Goal: Task Accomplishment & Management: Use online tool/utility

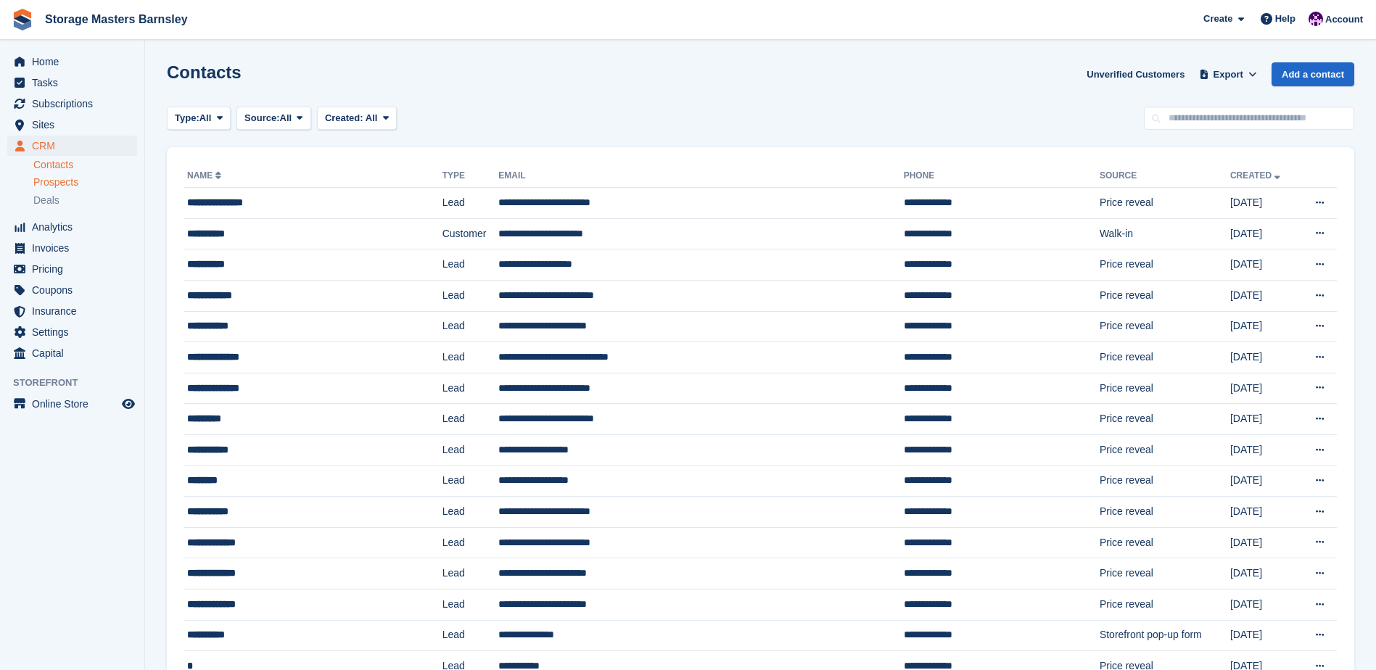
click at [78, 178] on span "Prospects" at bounding box center [55, 183] width 45 height 14
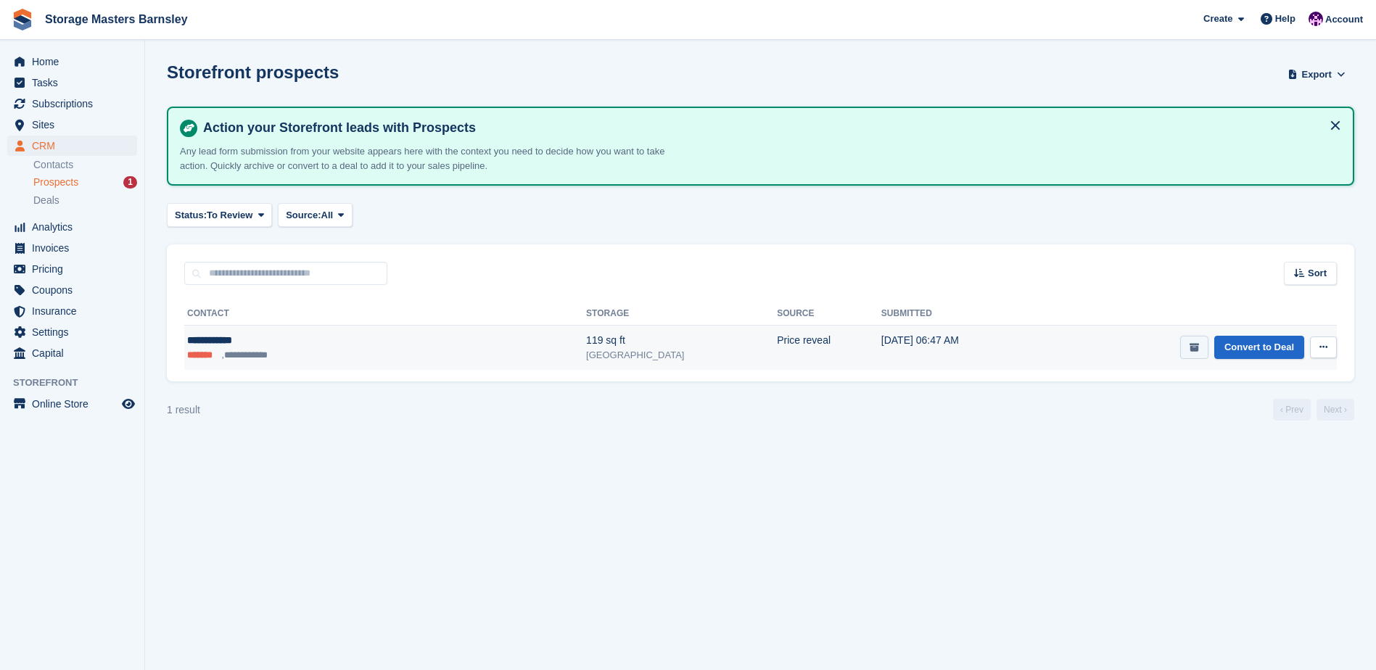
click at [1187, 350] on button "submit" at bounding box center [1194, 348] width 28 height 24
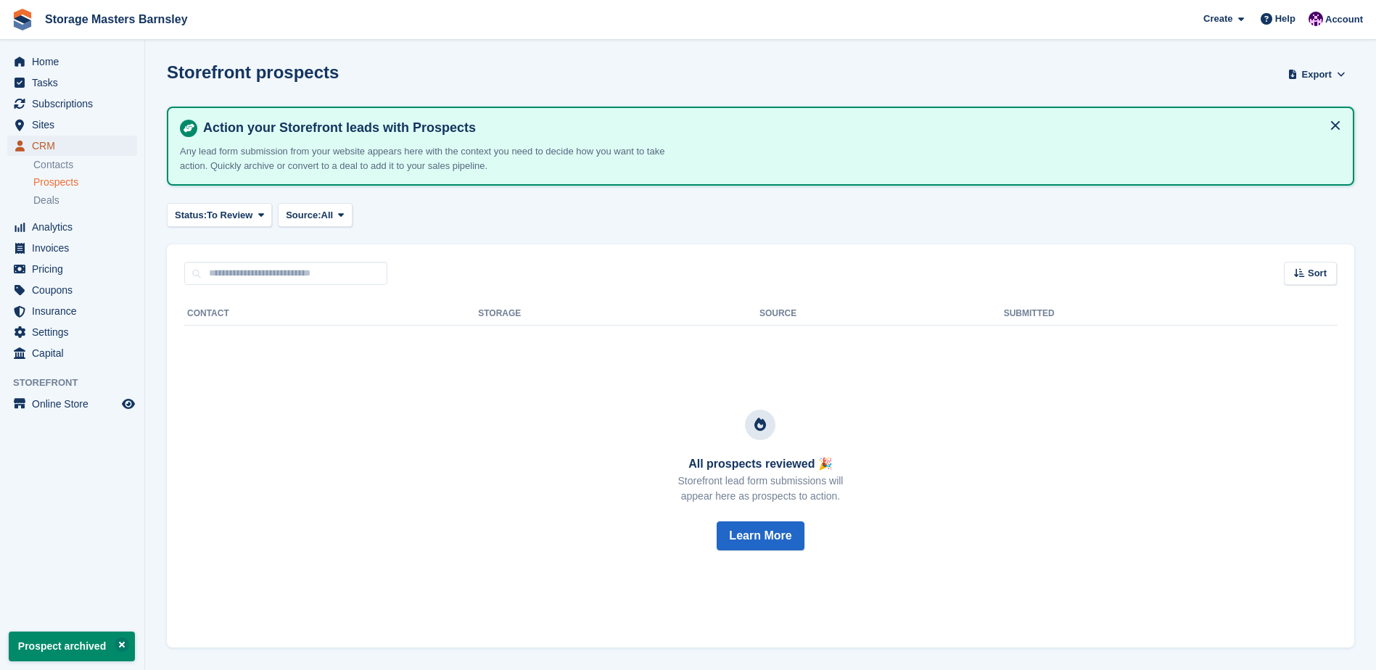
click at [67, 144] on span "CRM" at bounding box center [75, 146] width 87 height 20
